Goal: Book appointment/travel/reservation

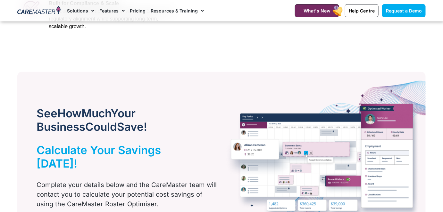
scroll to position [289, 0]
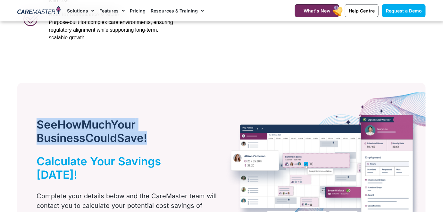
drag, startPoint x: 144, startPoint y: 138, endPoint x: 37, endPoint y: 126, distance: 107.1
click at [37, 126] on h2 "See How Much Your Business Could Save!" at bounding box center [119, 131] width 165 height 27
copy h2 "See How Much Your Business Could Save!"
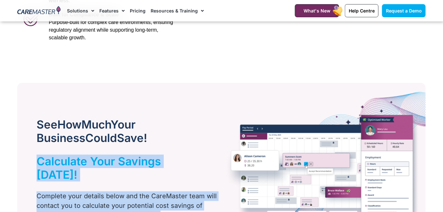
drag, startPoint x: 35, startPoint y: 162, endPoint x: 218, endPoint y: 151, distance: 183.3
click at [218, 151] on div "See How Much Your Business Could Save! Calculate Your Savings [DATE]! Complete …" at bounding box center [221, 186] width 408 height 207
click at [205, 157] on div "Calculate Your Savings [DATE]!" at bounding box center [117, 168] width 200 height 27
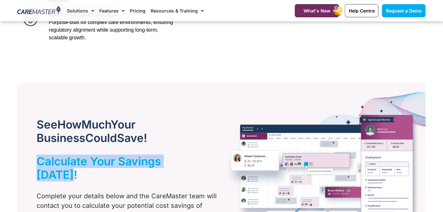
drag, startPoint x: 204, startPoint y: 158, endPoint x: 36, endPoint y: 167, distance: 168.2
click at [36, 167] on div "Calculate Your Savings [DATE]!" at bounding box center [117, 168] width 200 height 27
copy h2 "Calculate Your Savings [DATE]!"
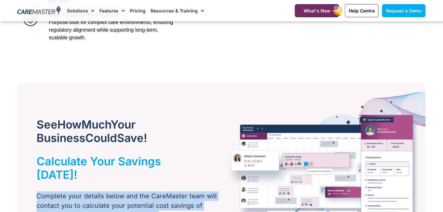
drag, startPoint x: 159, startPoint y: 203, endPoint x: 33, endPoint y: 182, distance: 127.7
click at [33, 191] on div "Complete your details below and the CareMaster team will contact you to calcula…" at bounding box center [117, 206] width 200 height 29
copy p "Complete your details below and the CareMaster team will contact you to calcula…"
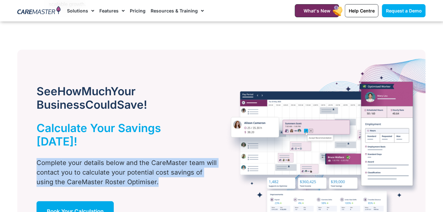
scroll to position [332, 0]
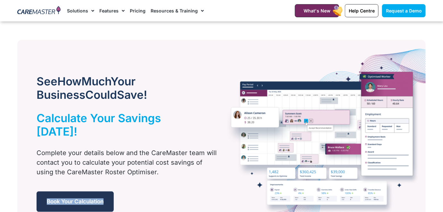
drag, startPoint x: 122, startPoint y: 182, endPoint x: 38, endPoint y: 187, distance: 83.8
click at [38, 191] on div "Book Your Calculation" at bounding box center [127, 202] width 181 height 21
copy span "Book Your Calculation"
